Goal: Transaction & Acquisition: Book appointment/travel/reservation

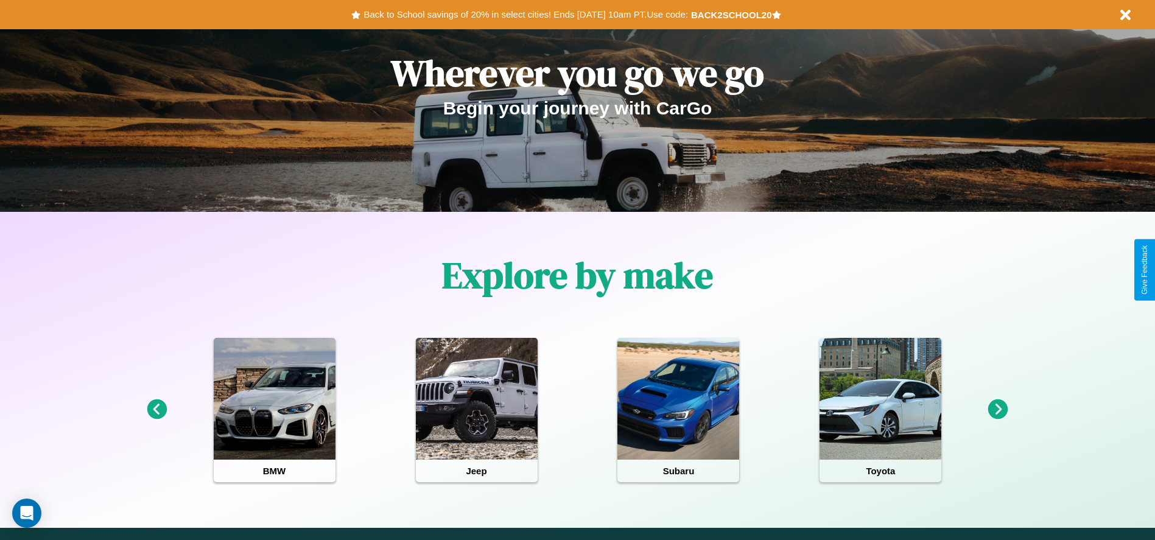
scroll to position [1063, 0]
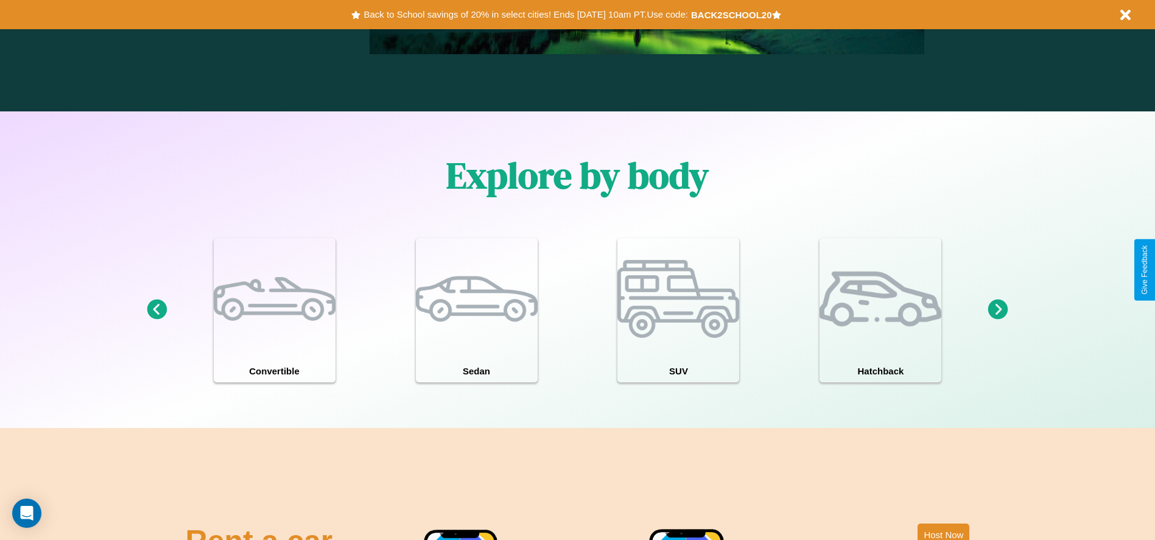
click at [998, 310] on icon at bounding box center [998, 310] width 20 height 20
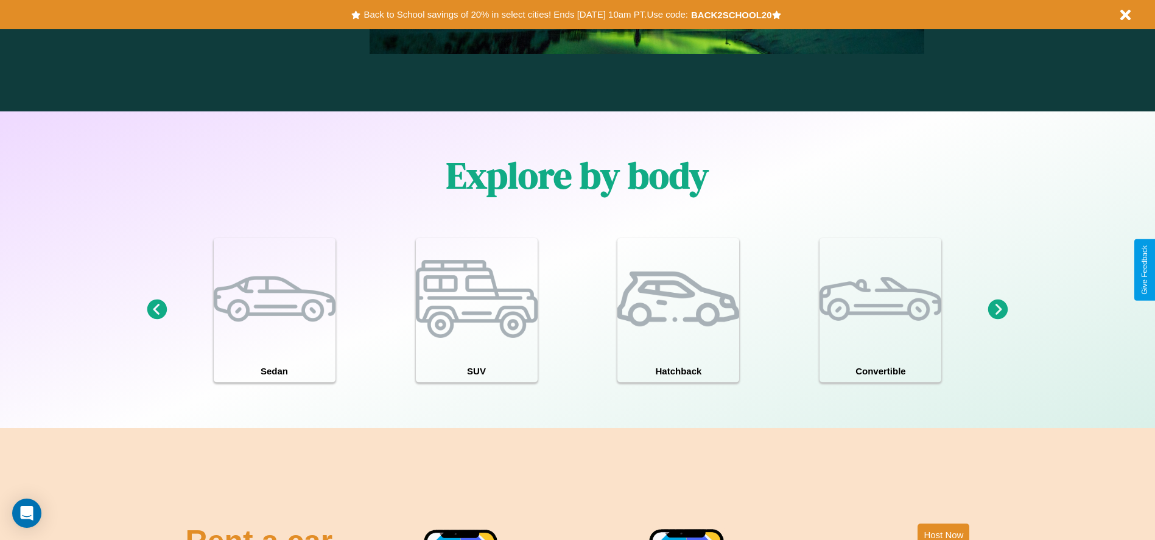
click at [998, 310] on icon at bounding box center [998, 310] width 20 height 20
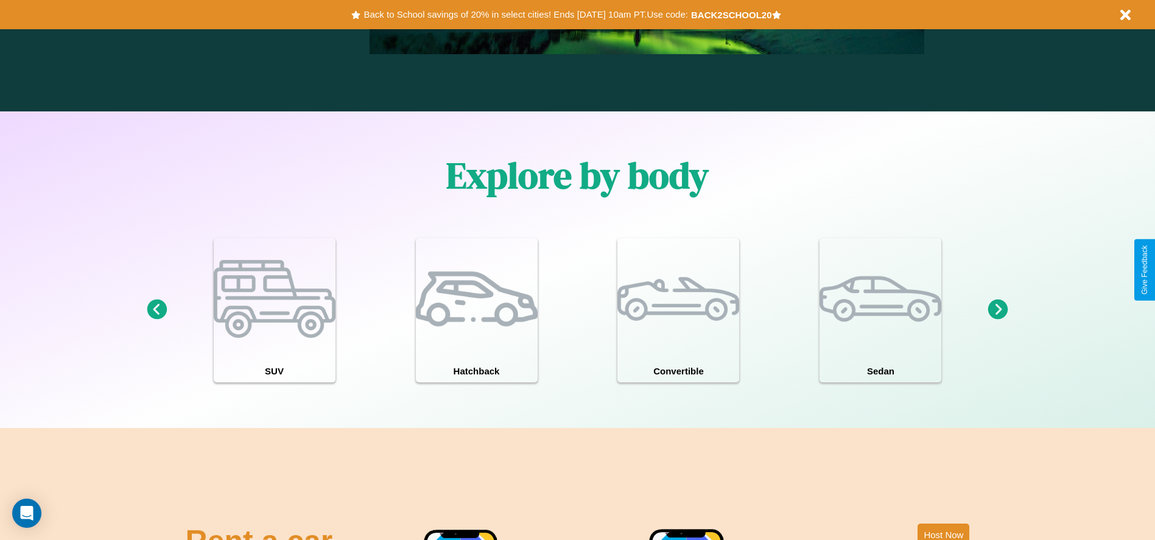
click at [998, 310] on icon at bounding box center [998, 310] width 20 height 20
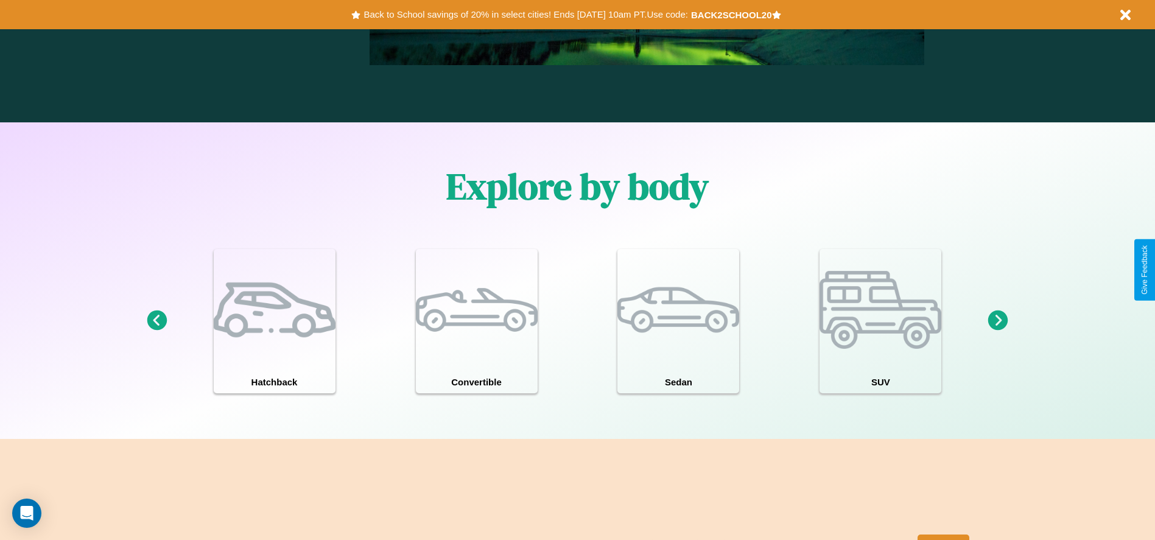
scroll to position [253, 0]
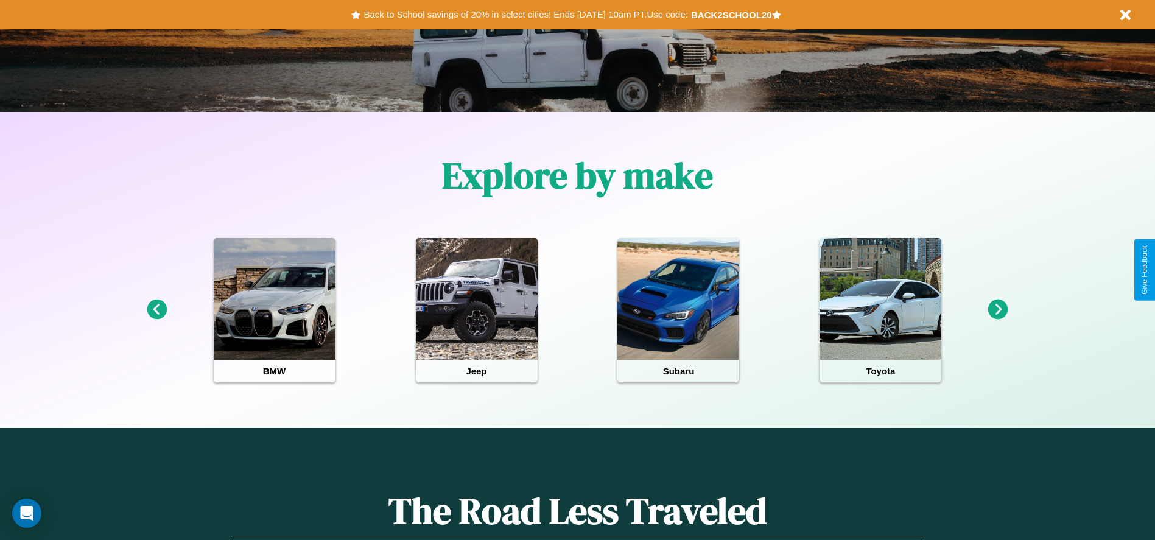
click at [998, 310] on icon at bounding box center [998, 310] width 20 height 20
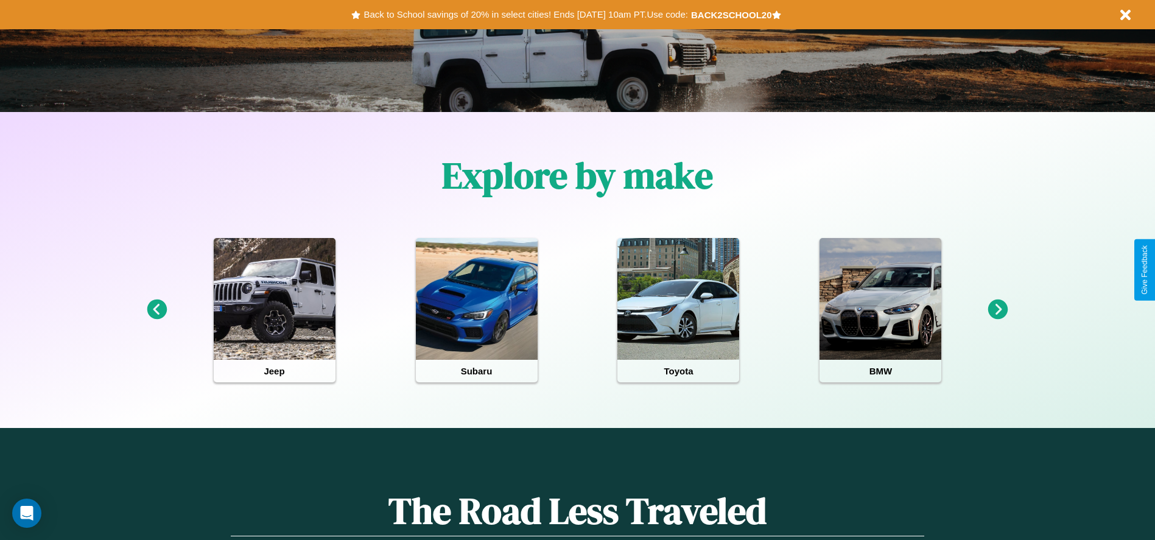
click at [157, 310] on icon at bounding box center [157, 310] width 20 height 20
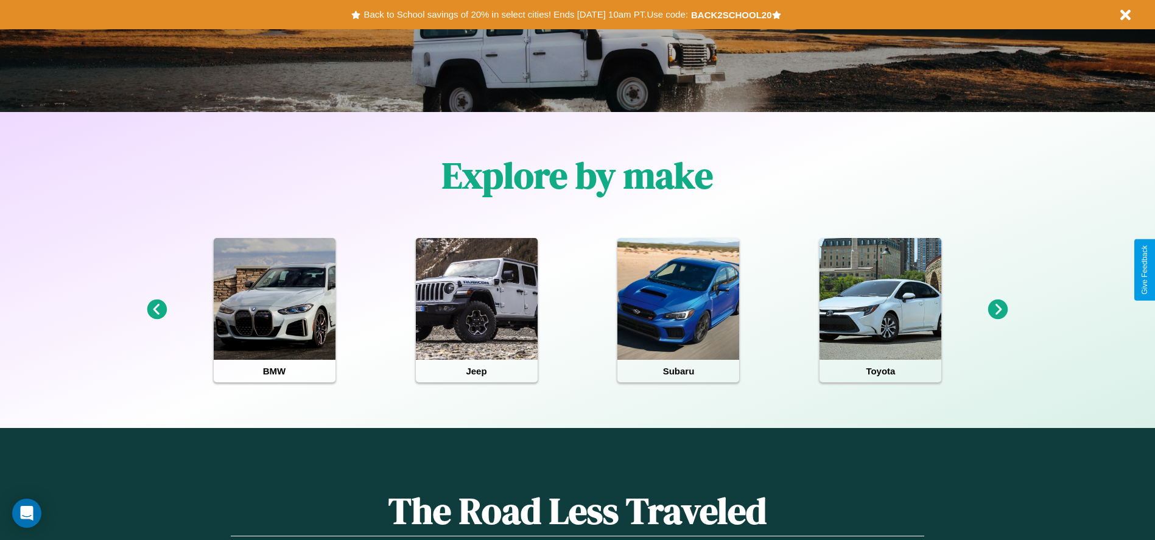
click at [998, 310] on icon at bounding box center [998, 310] width 20 height 20
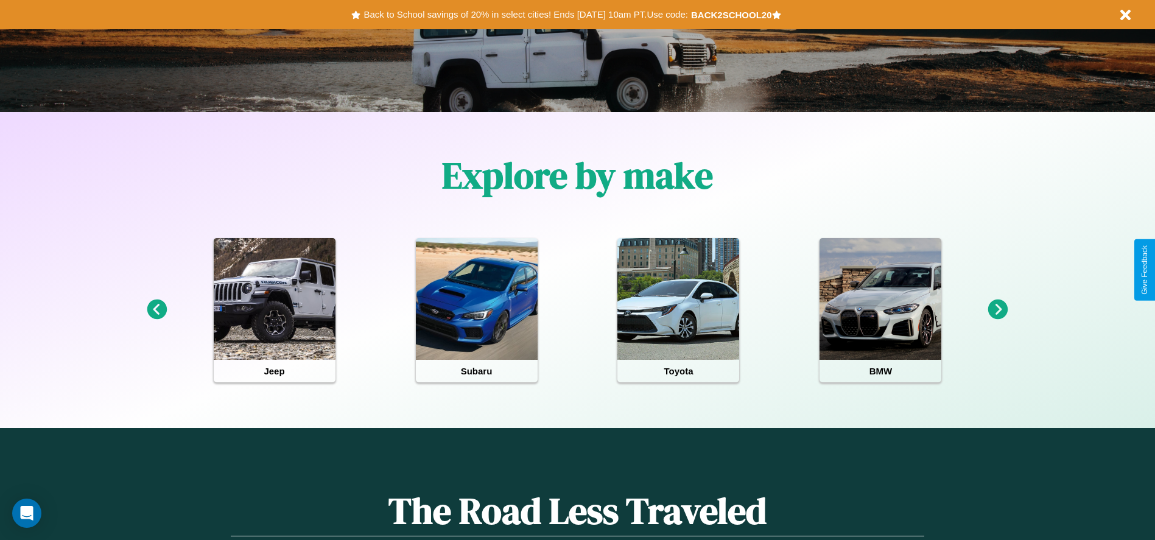
click at [998, 310] on icon at bounding box center [998, 310] width 20 height 20
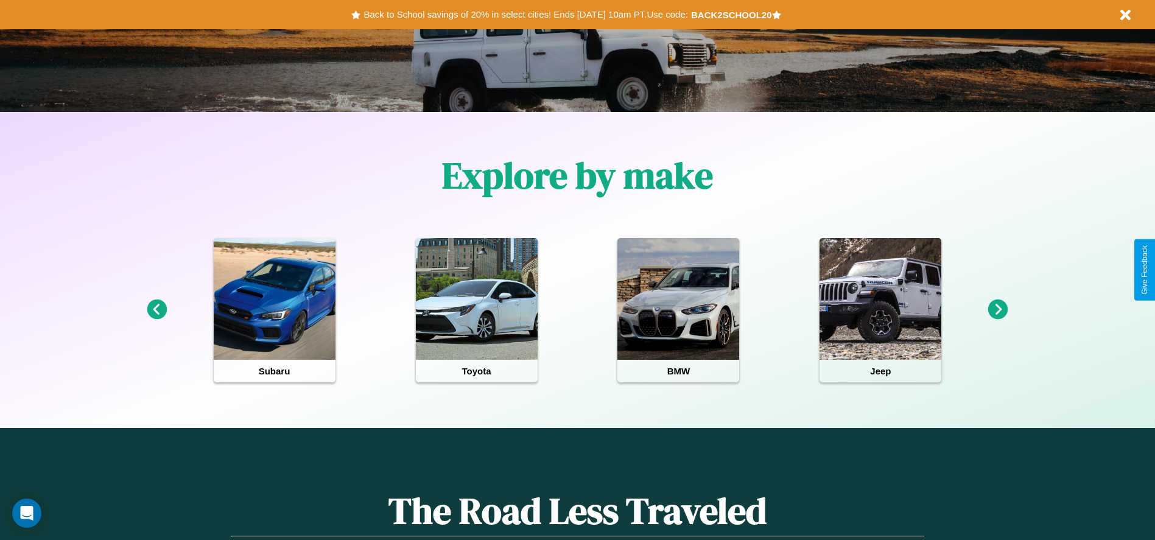
click at [998, 310] on icon at bounding box center [998, 310] width 20 height 20
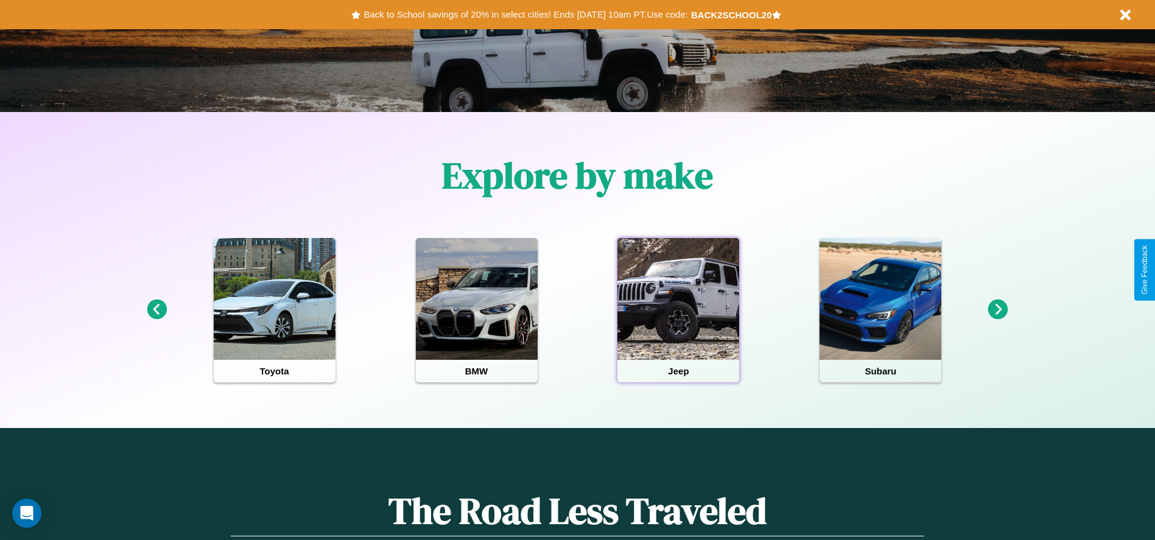
click at [678, 310] on div at bounding box center [678, 299] width 122 height 122
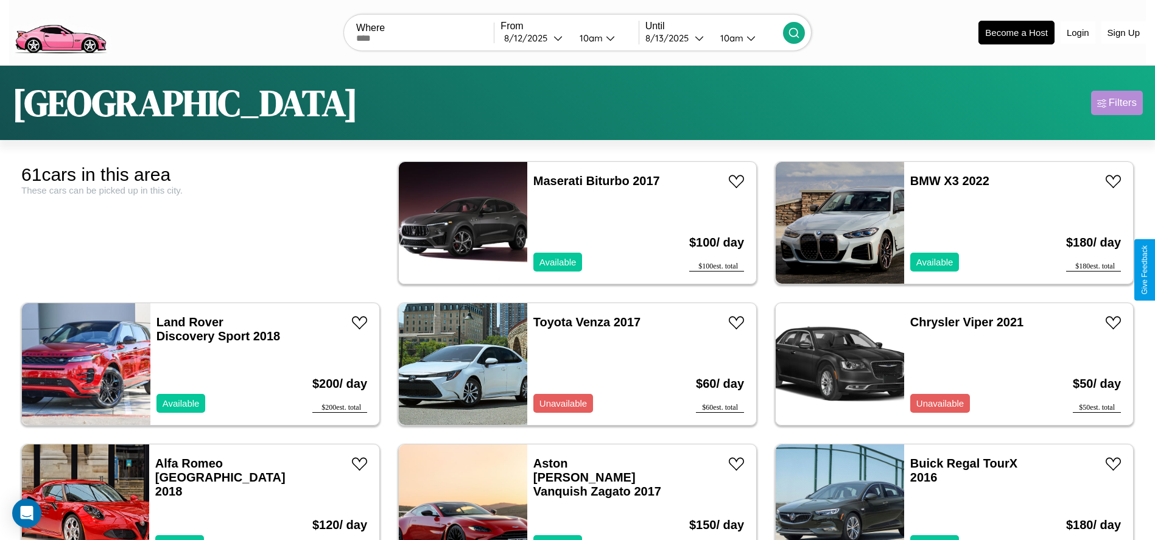
click at [1117, 103] on div "Filters" at bounding box center [1123, 103] width 28 height 12
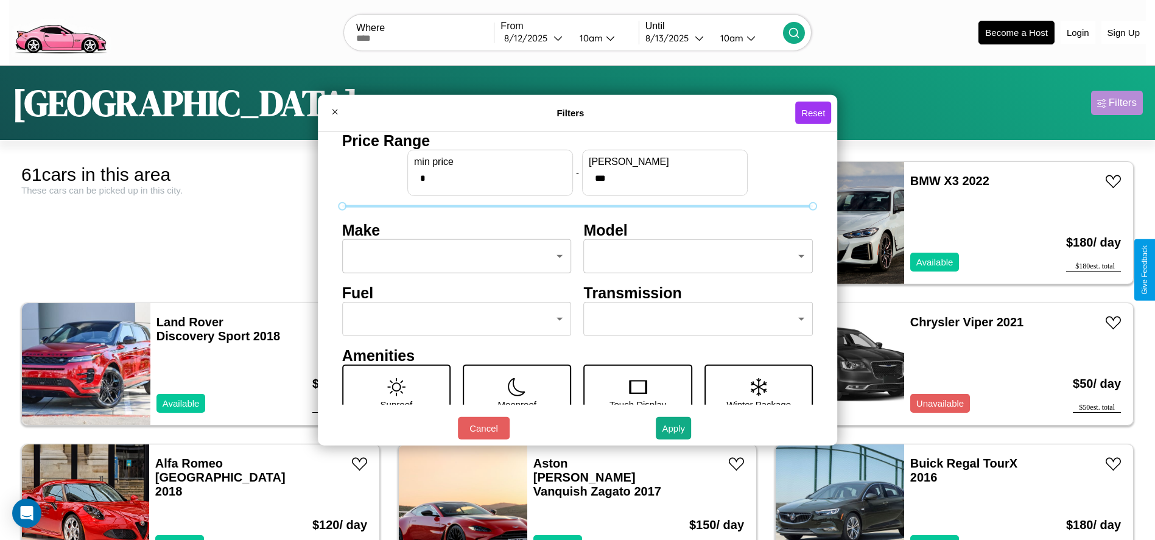
scroll to position [51, 0]
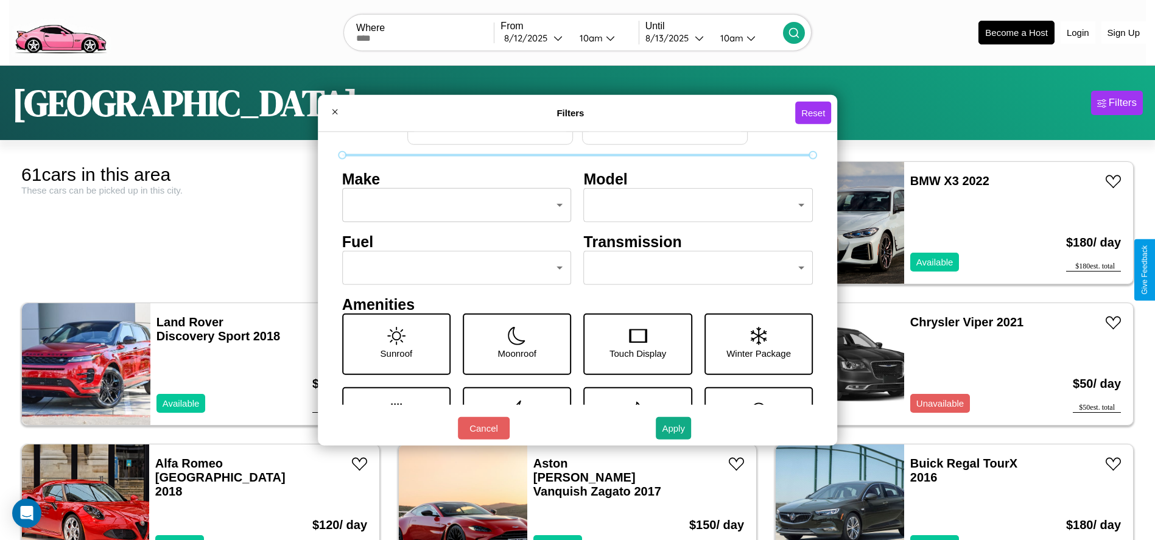
click at [692, 268] on body "CarGo Where From [DATE] 10am Until [DATE] 10am Become a Host Login Sign Up Lond…" at bounding box center [577, 308] width 1155 height 616
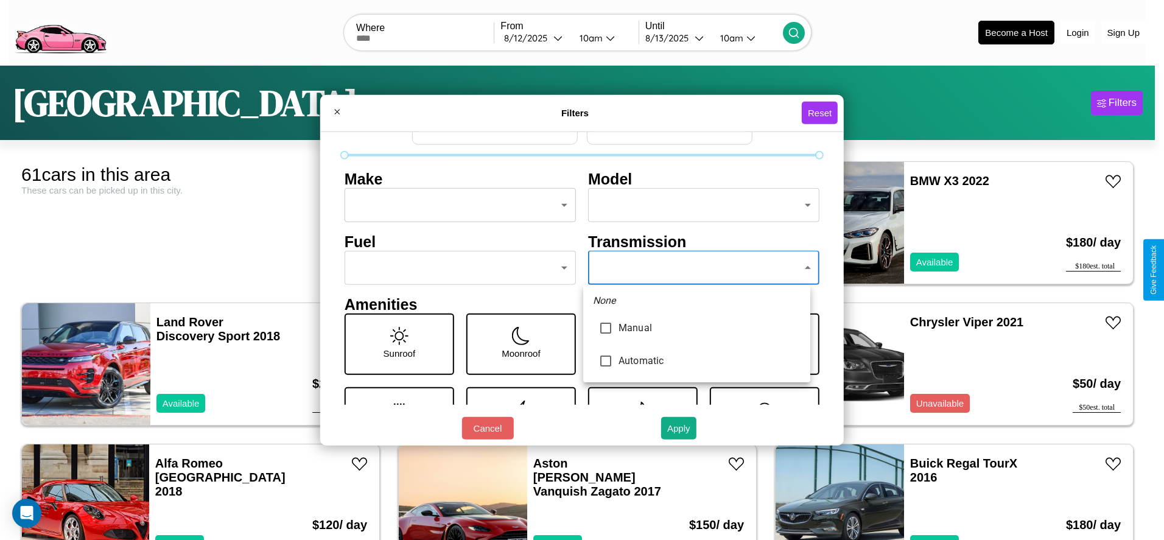
type input "*********"
click at [697, 268] on div at bounding box center [582, 270] width 1164 height 540
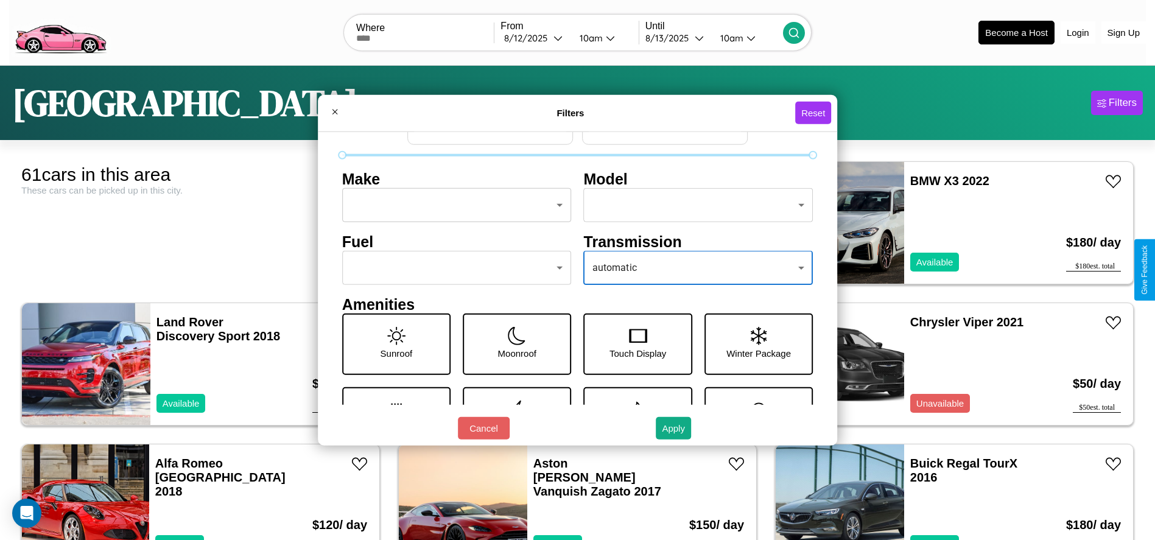
click at [453, 268] on body "CarGo Where From [DATE] 10am Until [DATE] 10am Become a Host Login Sign Up Lond…" at bounding box center [577, 308] width 1155 height 616
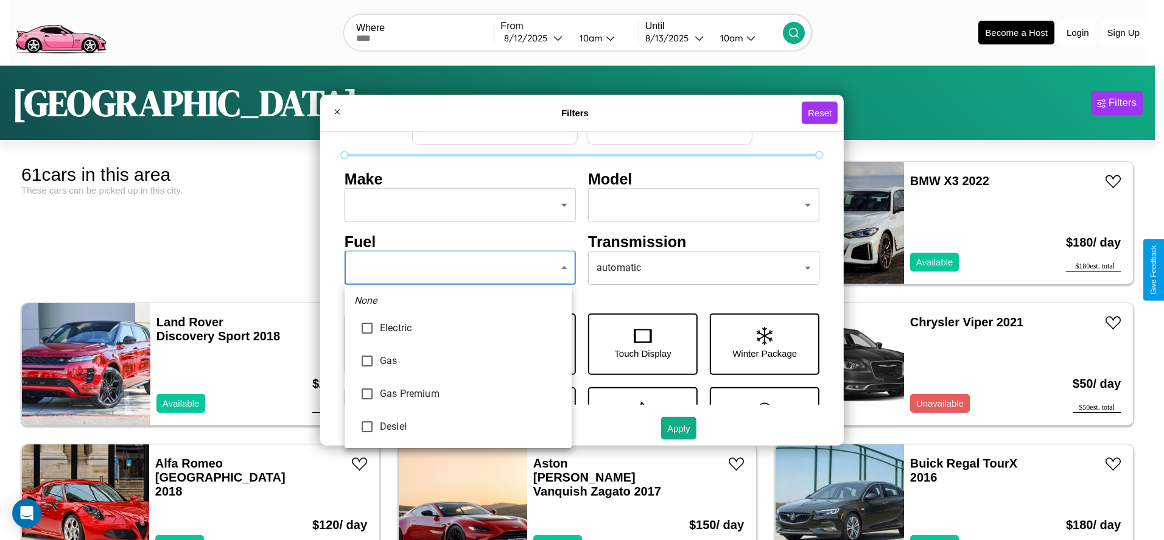
type input "******"
click at [458, 268] on div at bounding box center [582, 270] width 1164 height 540
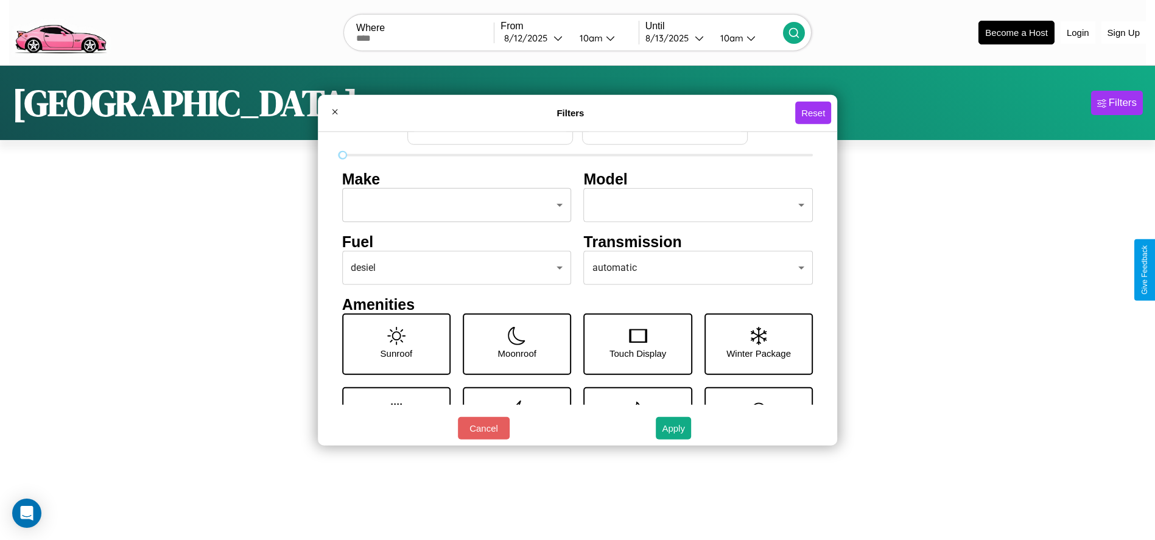
scroll to position [35, 0]
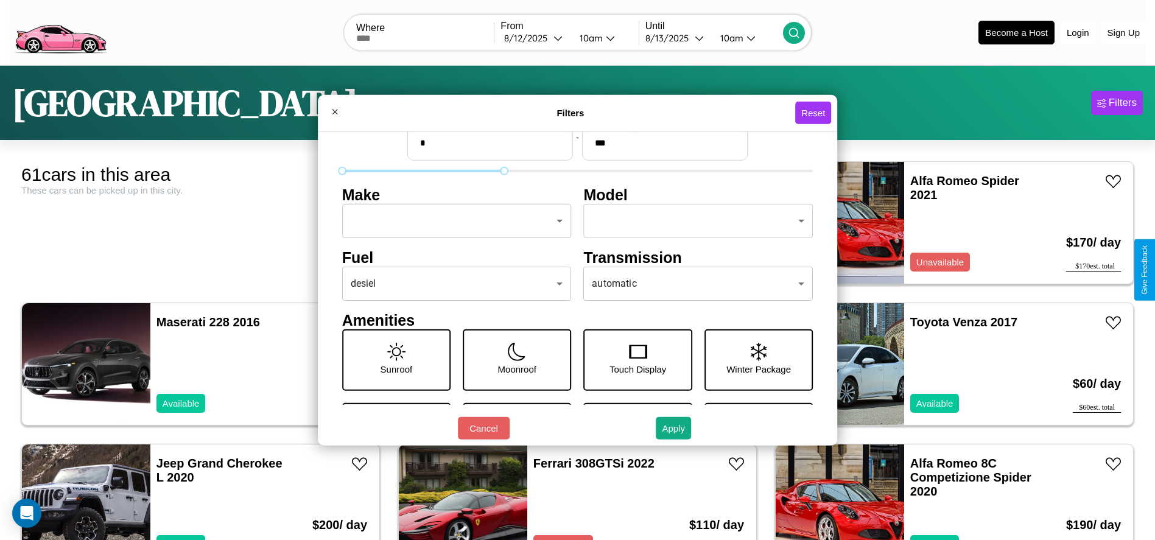
type input "***"
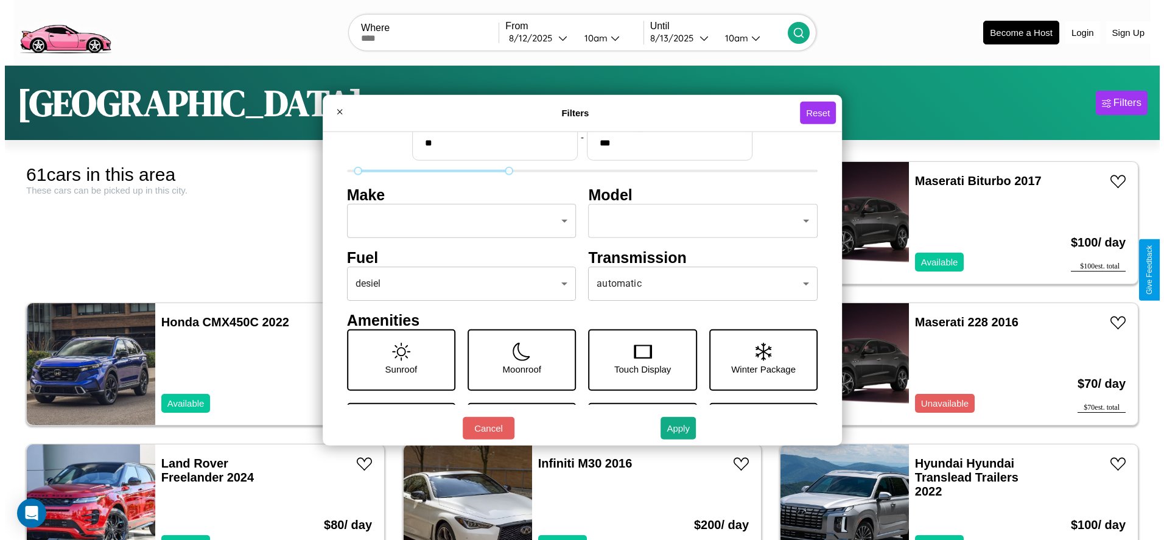
scroll to position [0, 0]
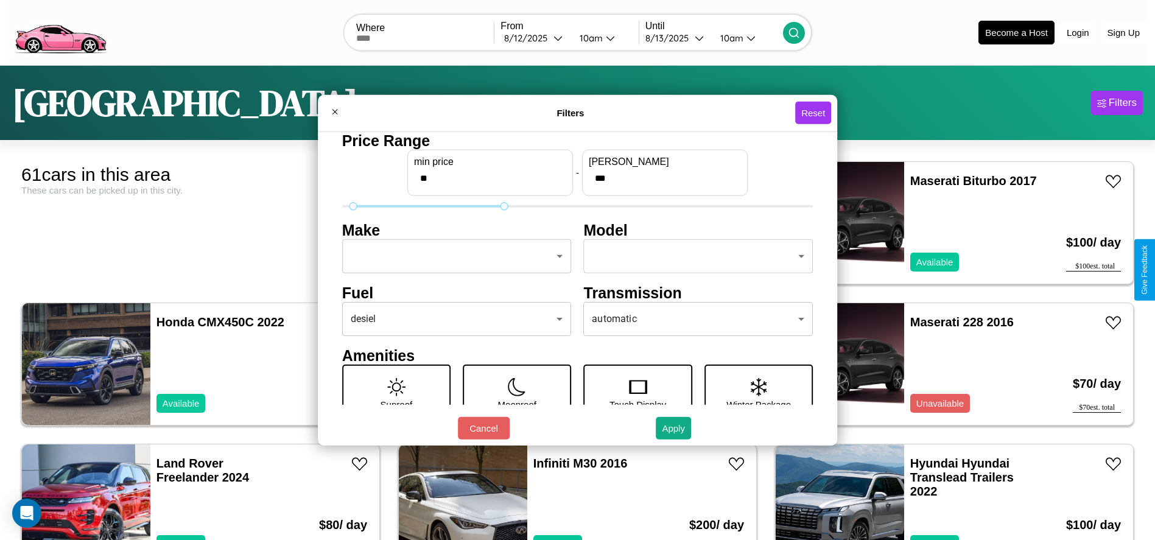
type input "**"
click at [453, 256] on body "CarGo Where From [DATE] 10am Until [DATE] 10am Become a Host Login Sign Up Lond…" at bounding box center [577, 308] width 1155 height 616
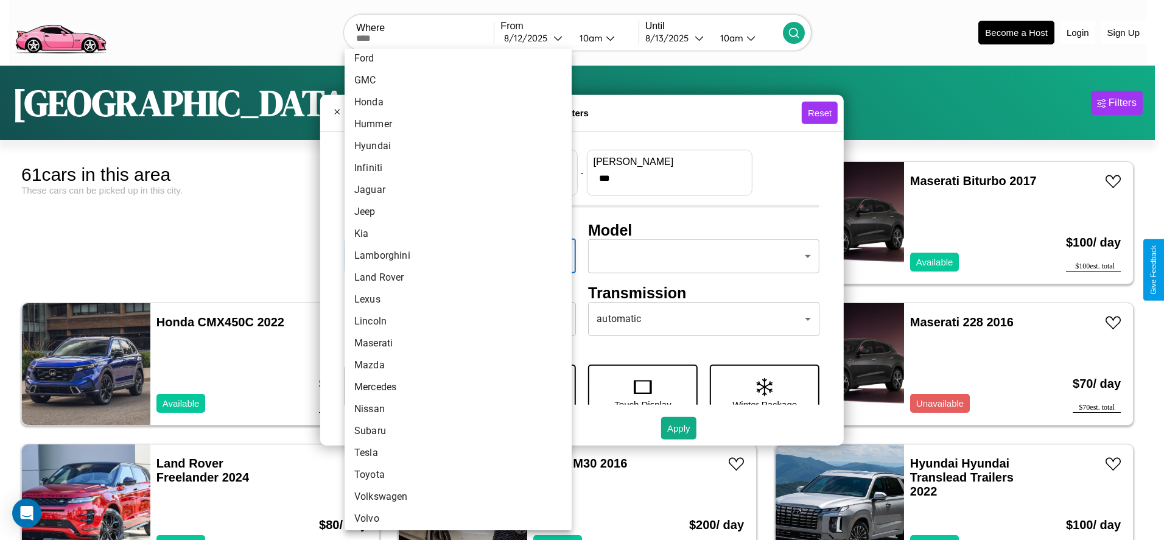
scroll to position [317, 0]
click at [454, 471] on li "Toyota" at bounding box center [458, 471] width 227 height 22
type input "******"
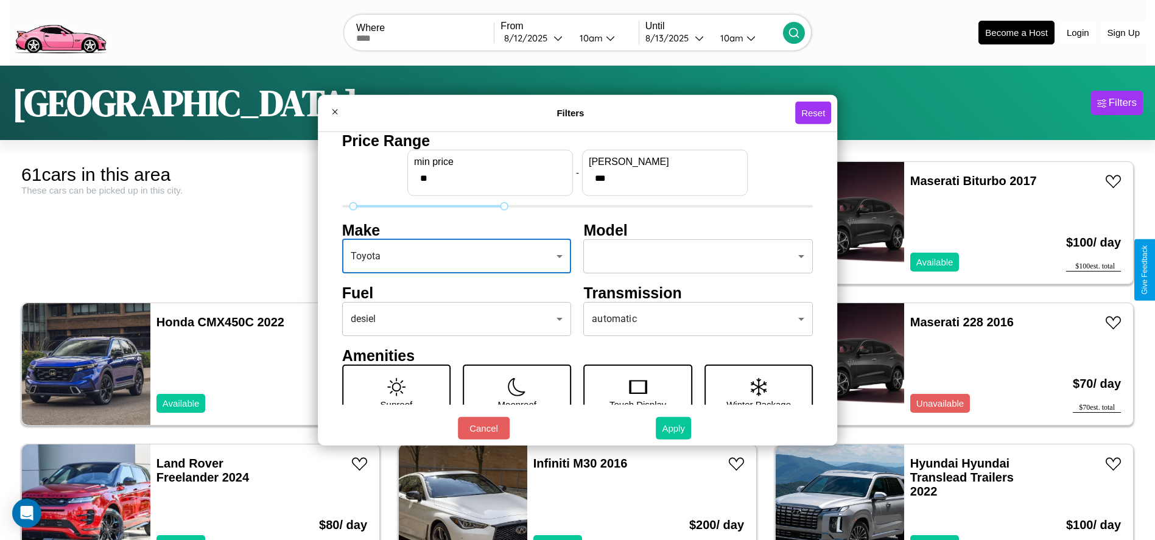
click at [674, 428] on button "Apply" at bounding box center [673, 428] width 35 height 23
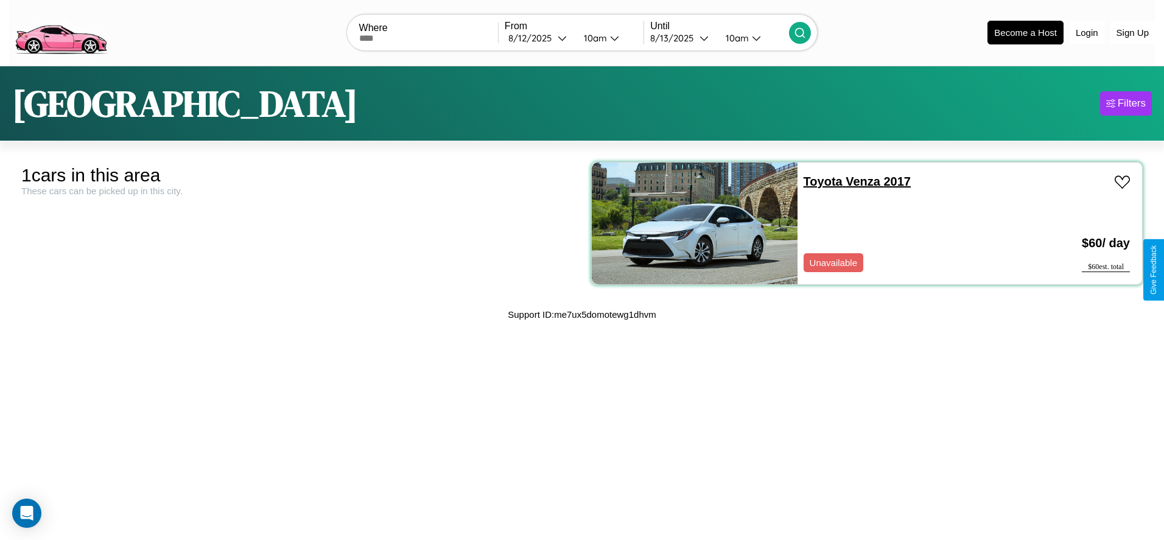
click at [817, 181] on link "Toyota Venza 2017" at bounding box center [857, 181] width 107 height 13
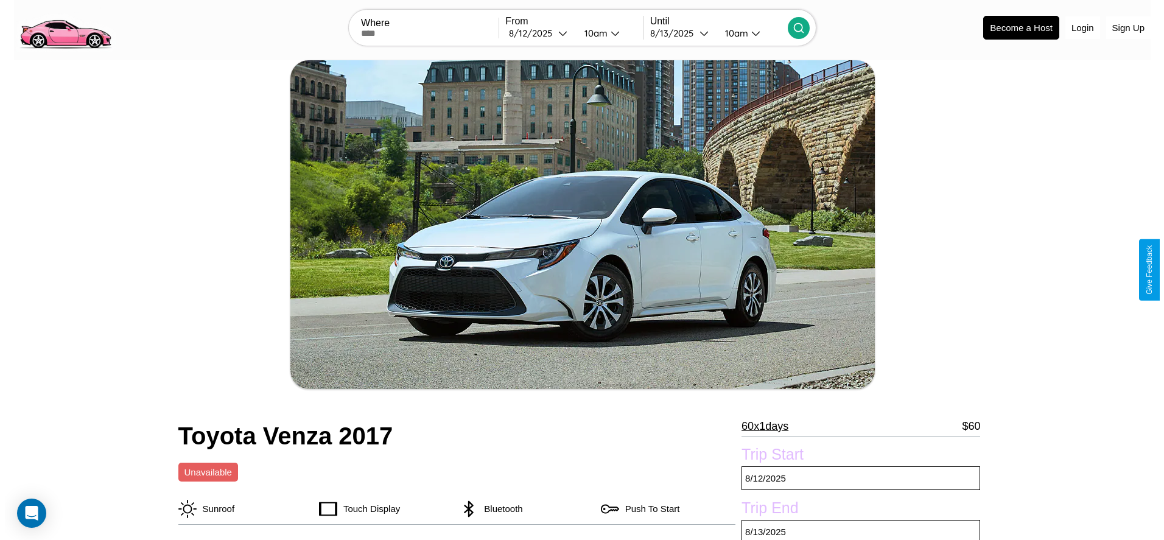
scroll to position [213, 0]
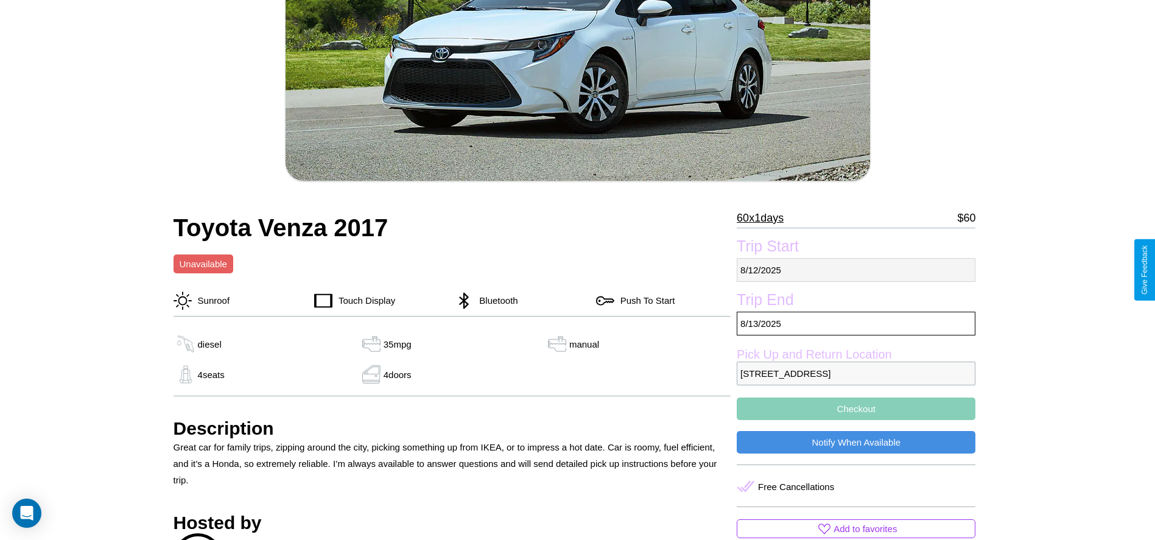
click at [856, 270] on p "8 / 12 / 2025" at bounding box center [856, 270] width 239 height 24
select select "*"
select select "****"
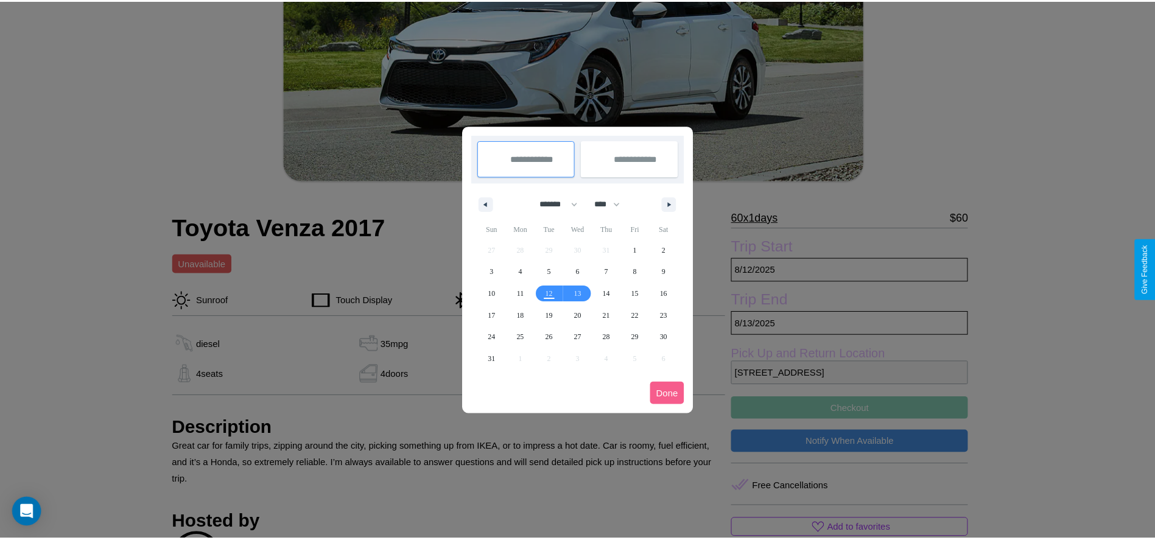
scroll to position [0, 0]
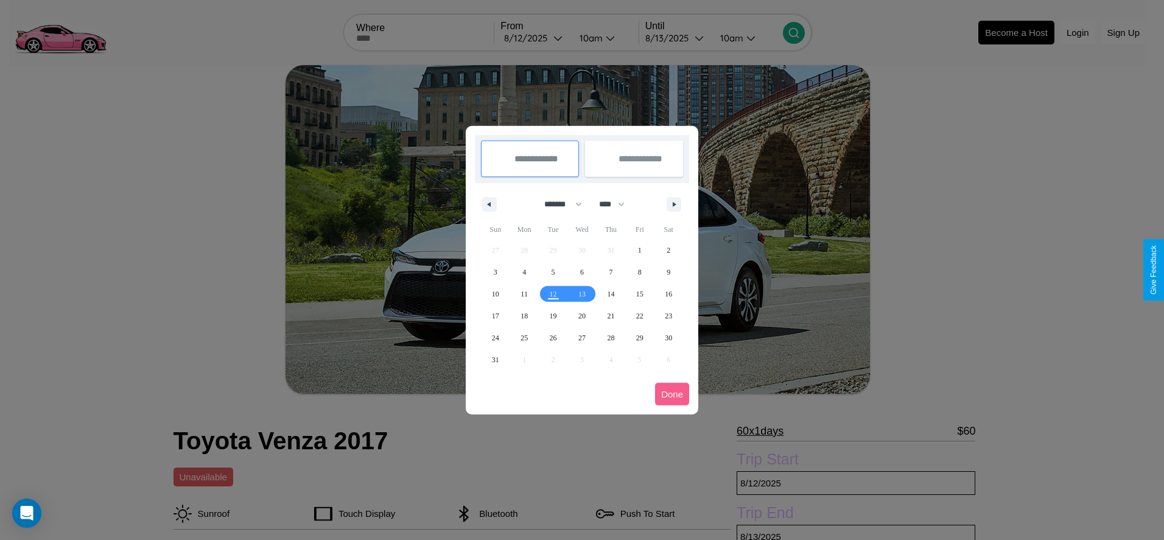
click at [535, 38] on div at bounding box center [582, 270] width 1164 height 540
